Goal: Task Accomplishment & Management: Manage account settings

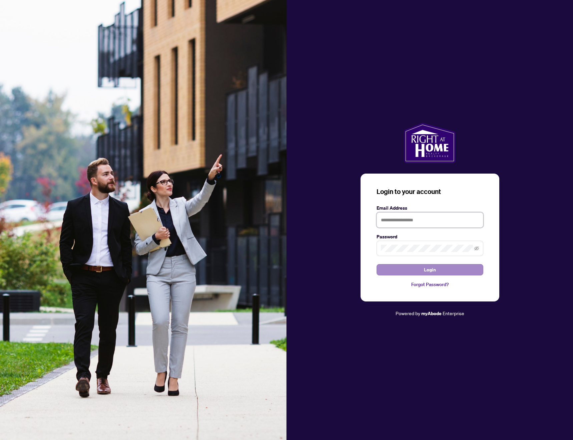
type input "**********"
click at [413, 269] on button "Login" at bounding box center [430, 269] width 107 height 11
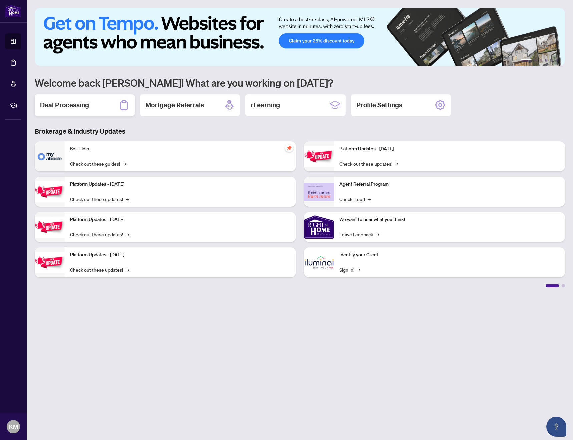
click at [87, 102] on h2 "Deal Processing" at bounding box center [64, 104] width 49 height 9
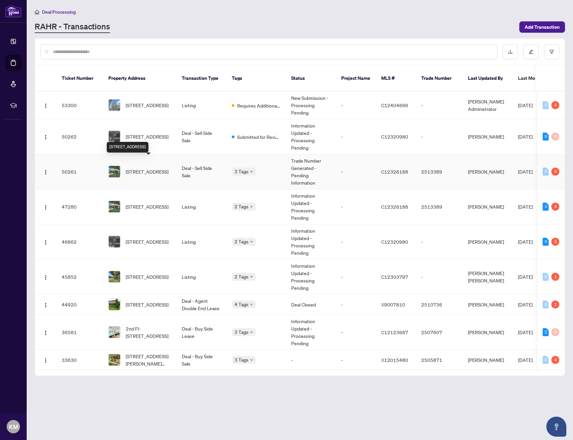
click at [143, 168] on span "[STREET_ADDRESS]" at bounding box center [147, 171] width 43 height 7
